Goal: Task Accomplishment & Management: Manage account settings

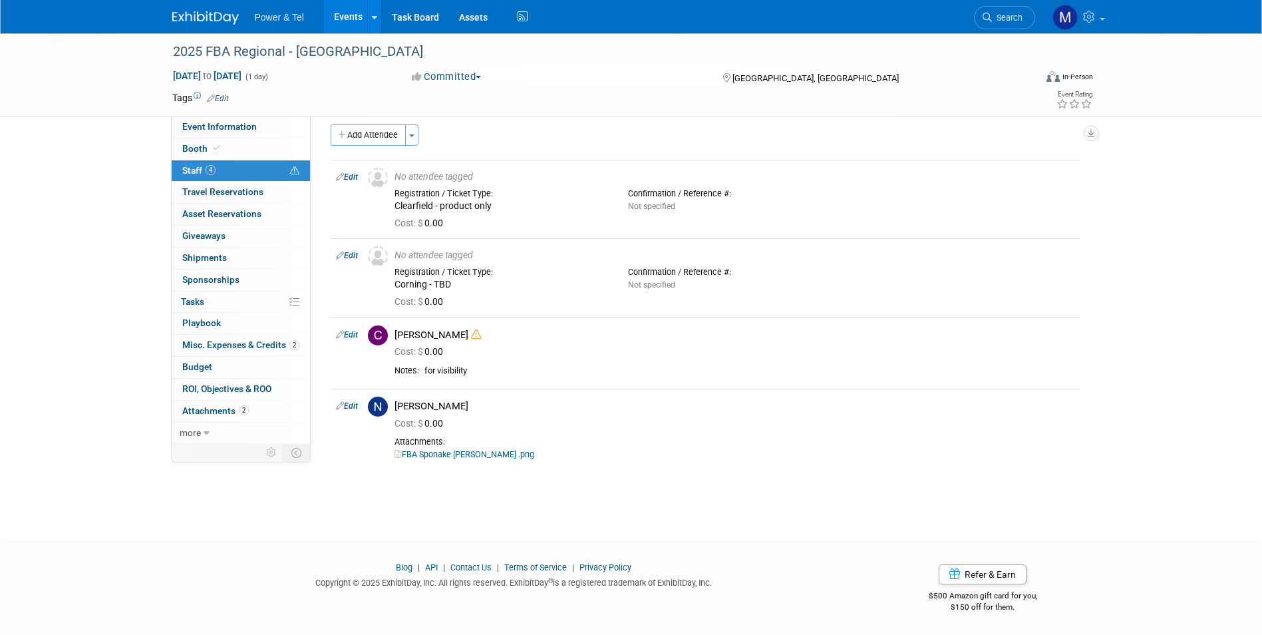
scroll to position [10, 0]
click at [226, 15] on img at bounding box center [205, 17] width 67 height 13
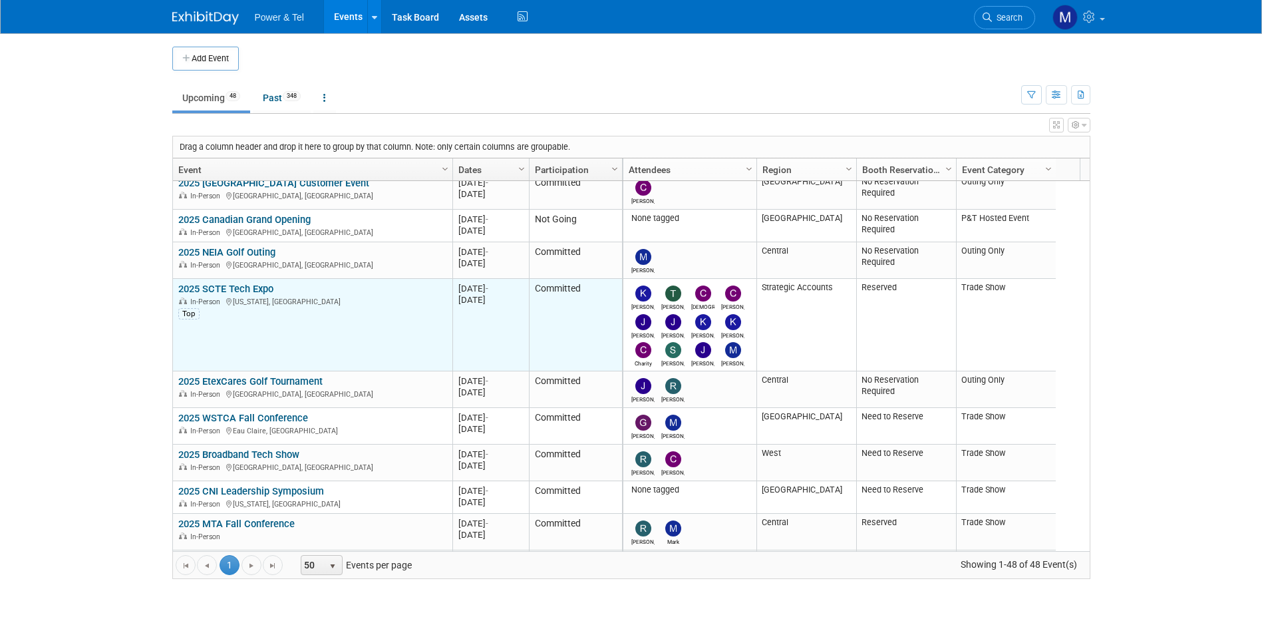
click at [238, 286] on link "2025 SCTE Tech Expo" at bounding box center [225, 289] width 95 height 12
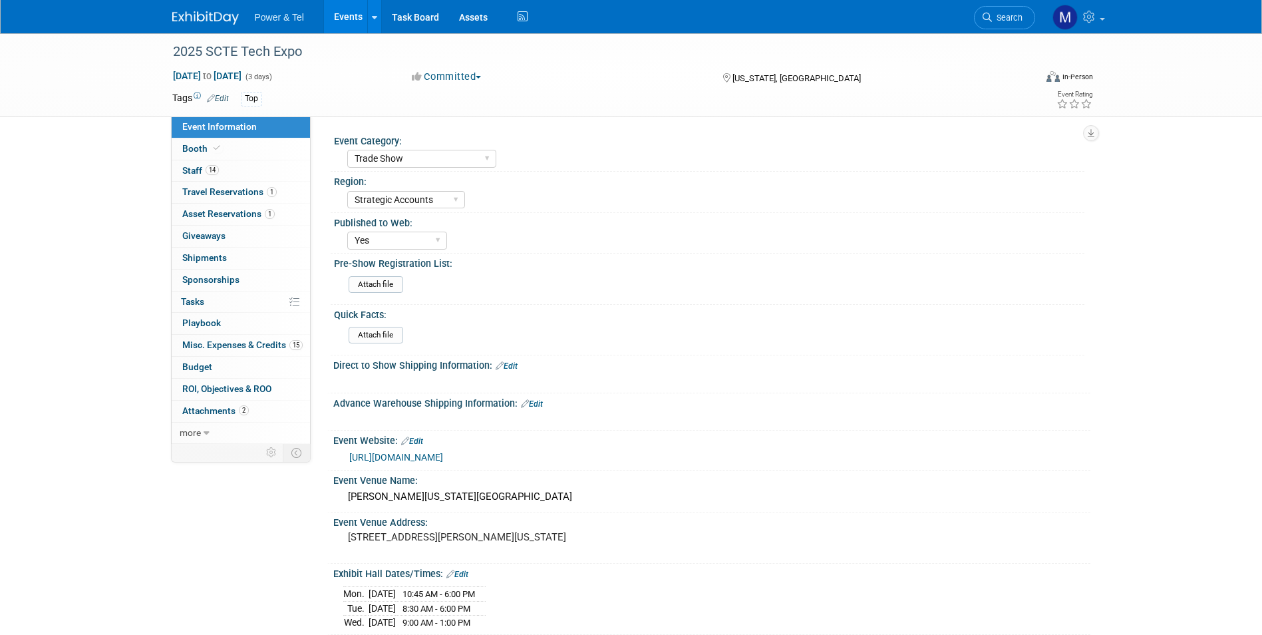
select select "Trade Show"
select select "Strategic Accounts"
select select "Yes"
